Goal: Information Seeking & Learning: Learn about a topic

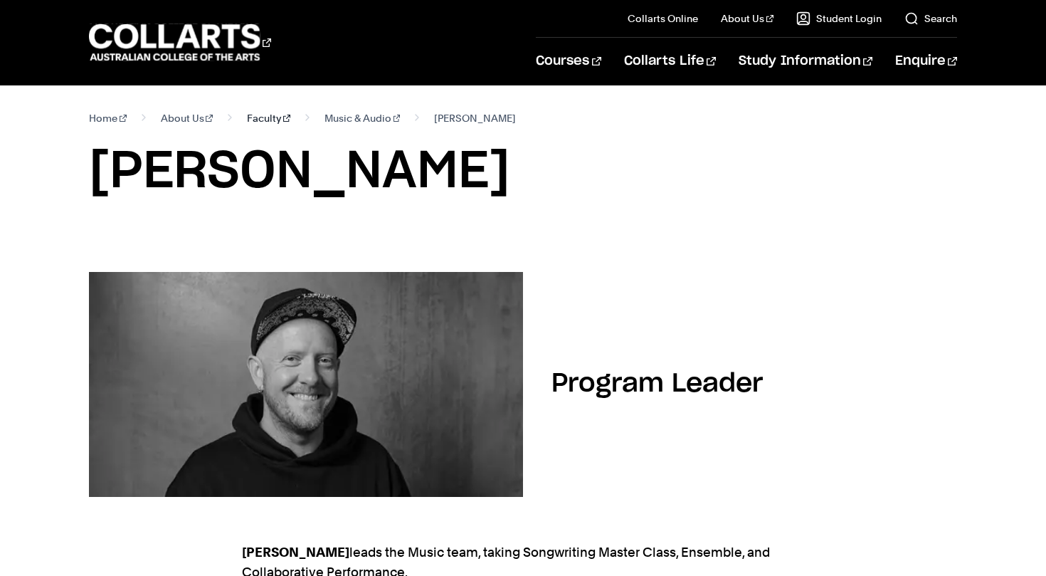
click at [251, 120] on link "Faculty" at bounding box center [268, 118] width 43 height 20
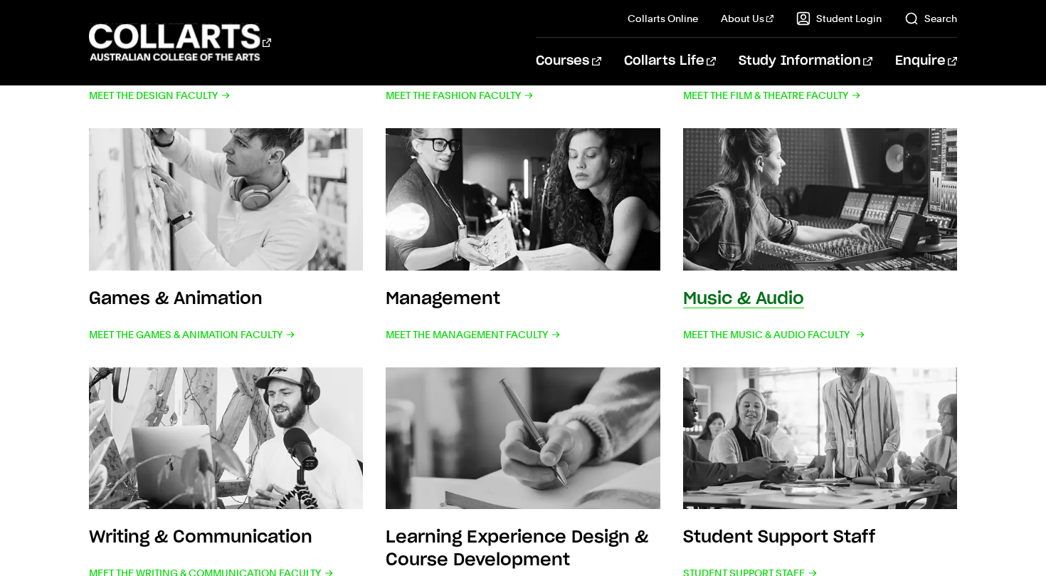
scroll to position [522, 0]
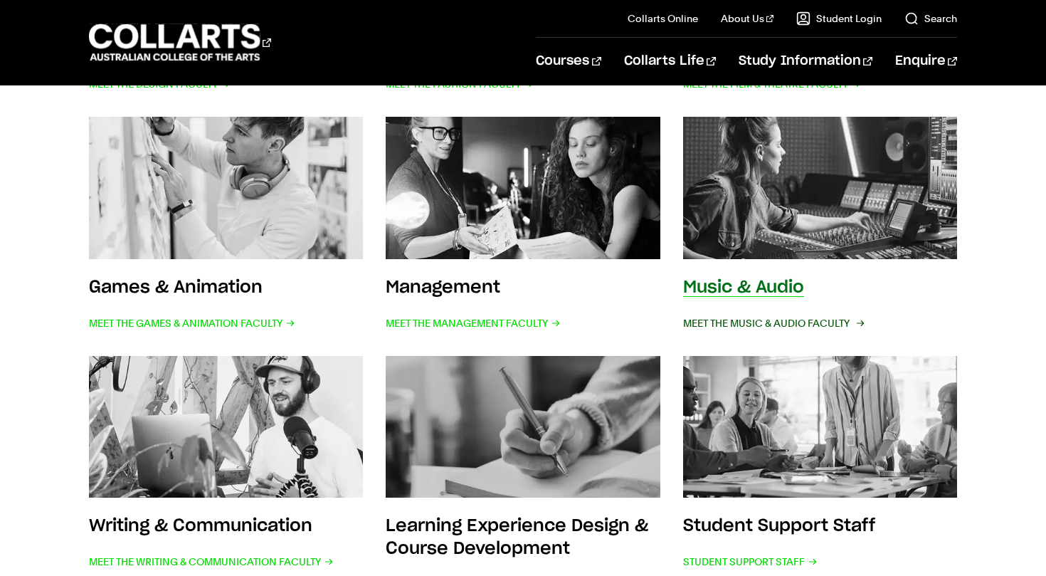
click at [813, 322] on span "Meet the Music & Audio Faculty" at bounding box center [772, 323] width 179 height 20
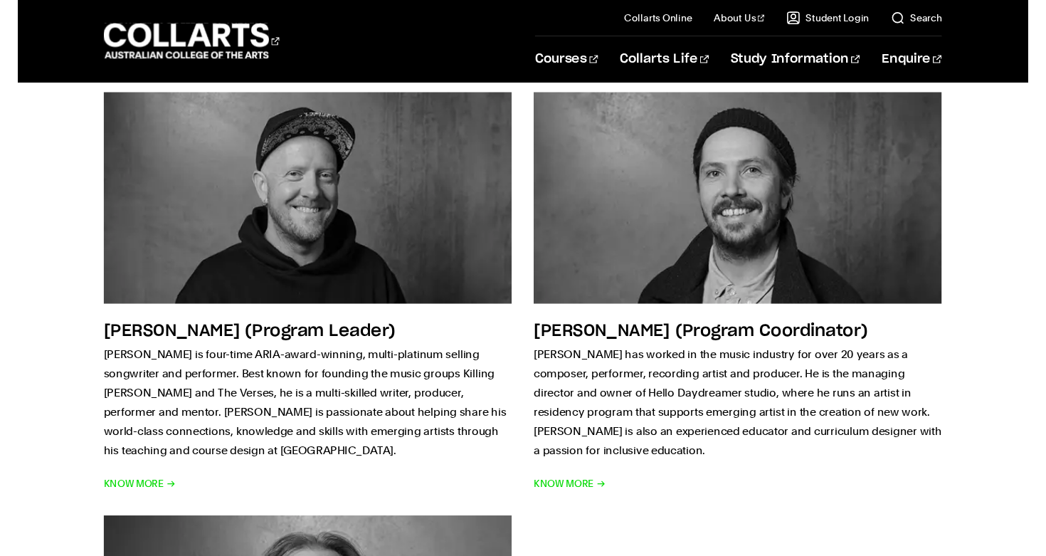
scroll to position [1481, 0]
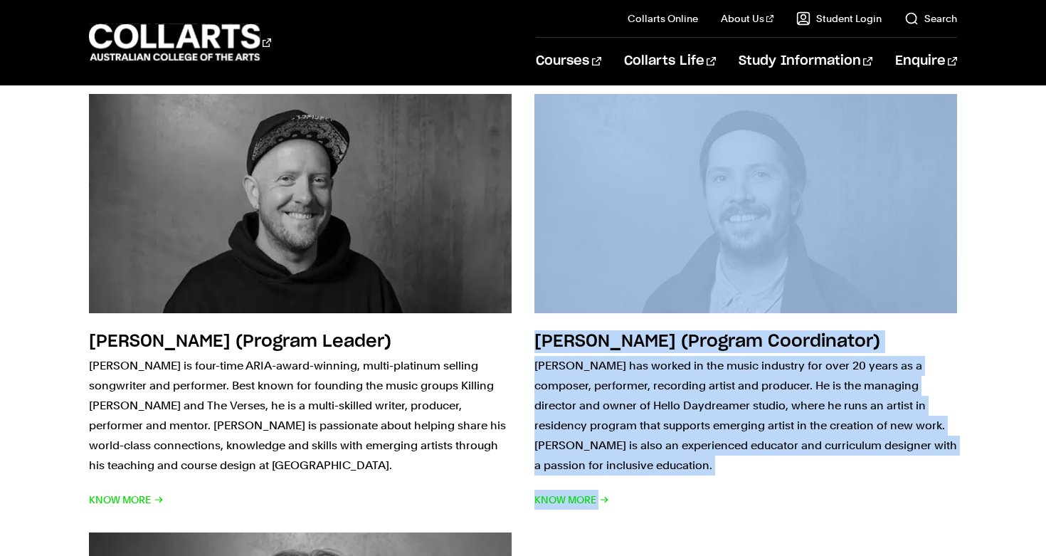
click at [977, 311] on div "[PERSON_NAME] (Program Leader) [PERSON_NAME] is four-time ARIA-award-winning, m…" at bounding box center [523, 520] width 1046 height 899
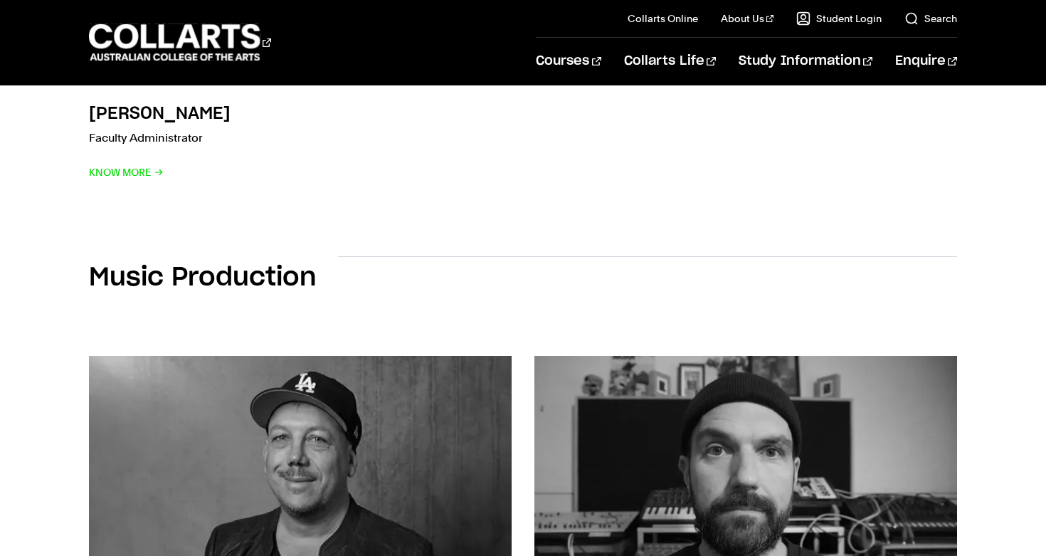
scroll to position [2280, 0]
